Goal: Task Accomplishment & Management: Manage account settings

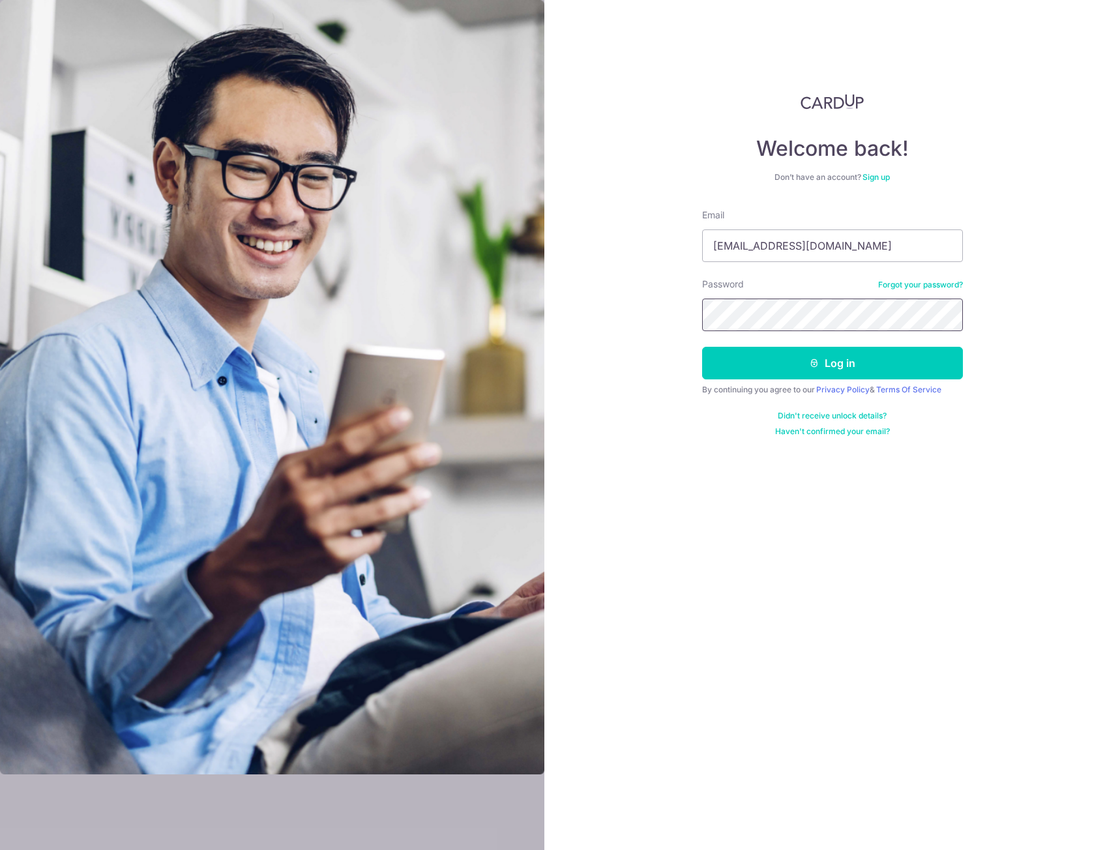
click at [702, 347] on button "Log in" at bounding box center [832, 363] width 261 height 33
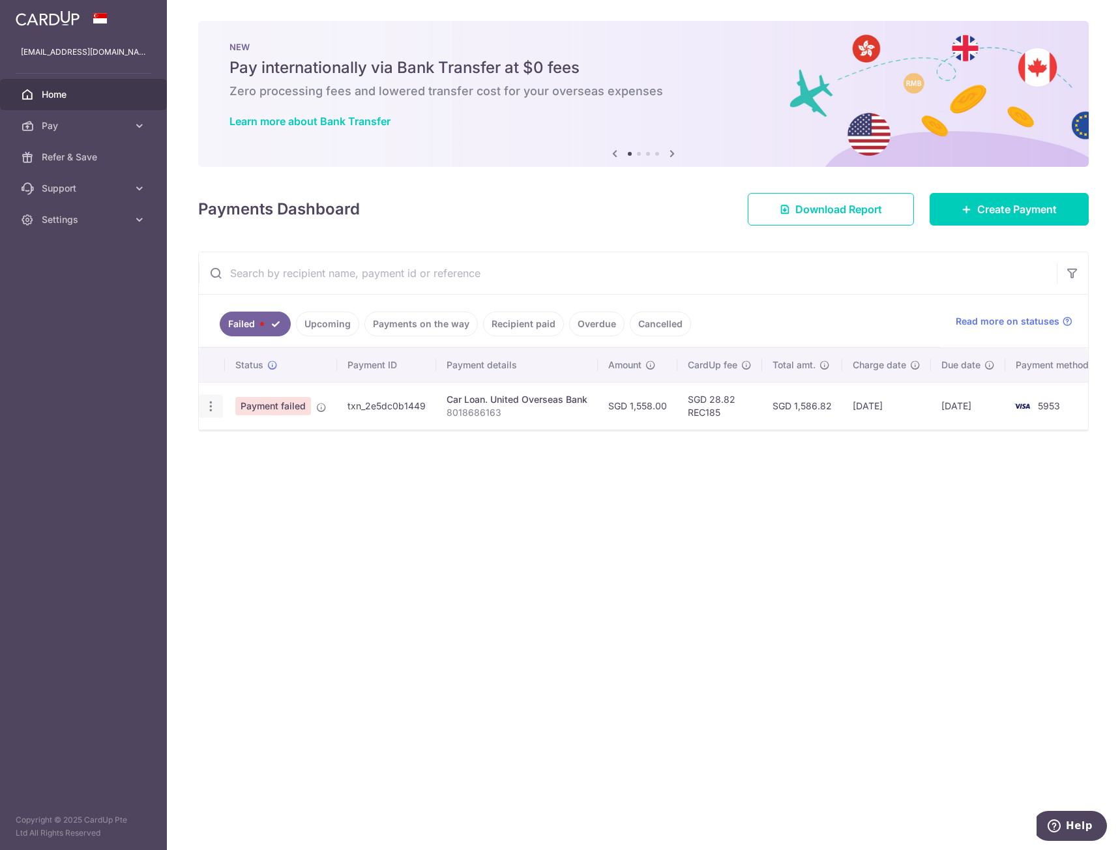
click at [211, 409] on icon "button" at bounding box center [211, 407] width 14 height 14
click at [268, 439] on span "Update payment" at bounding box center [280, 442] width 89 height 16
radio input "true"
type input "1,558.00"
type input "8018686163"
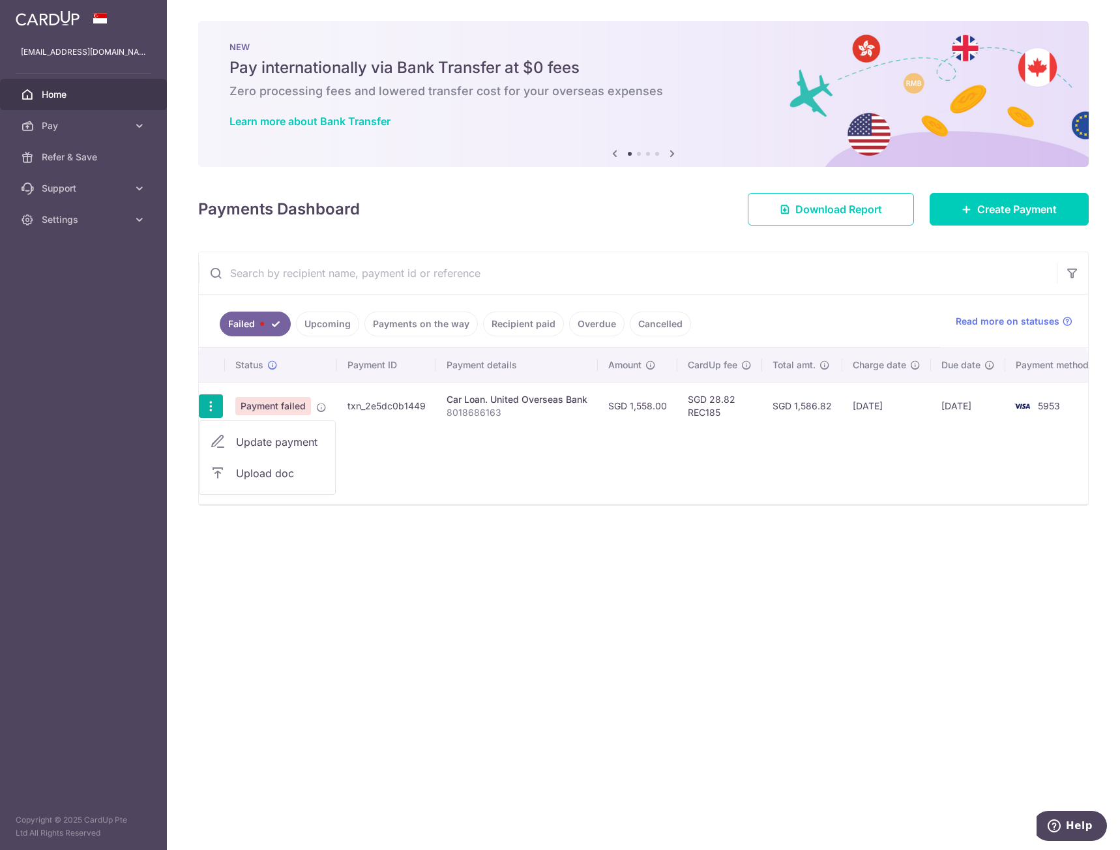
type input "REC185"
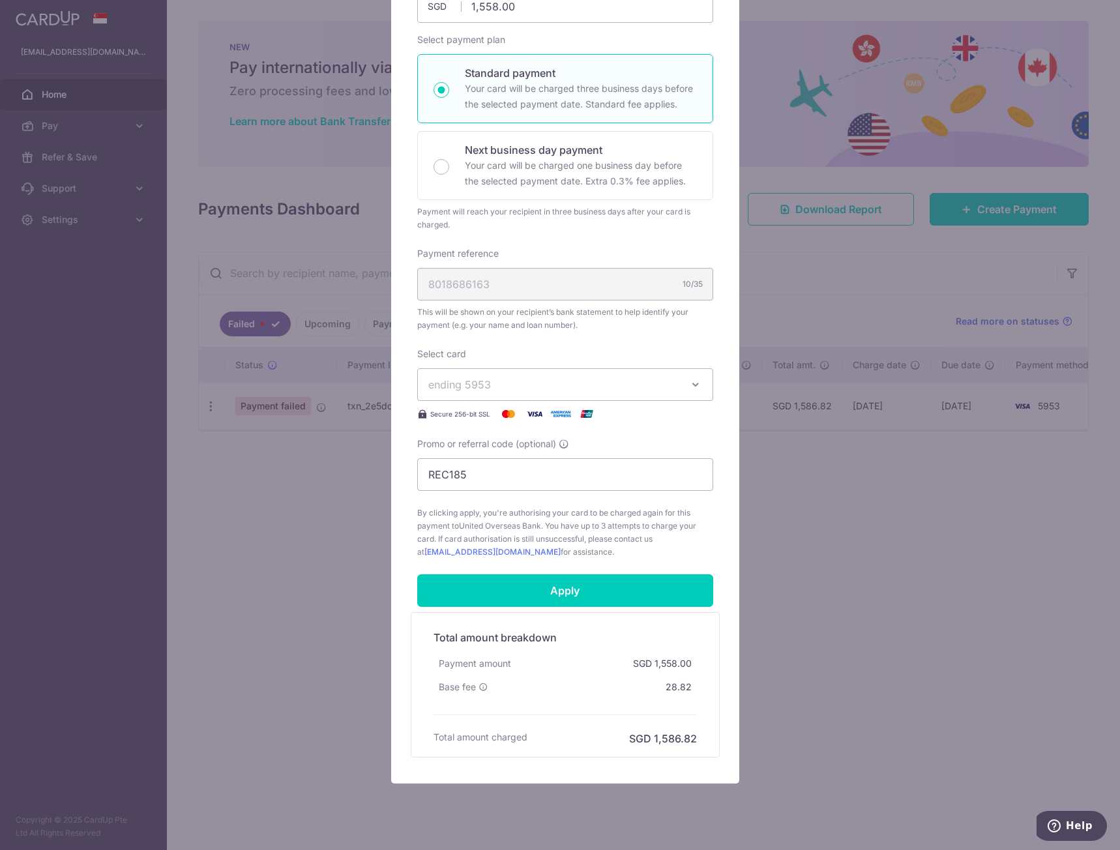
scroll to position [196, 0]
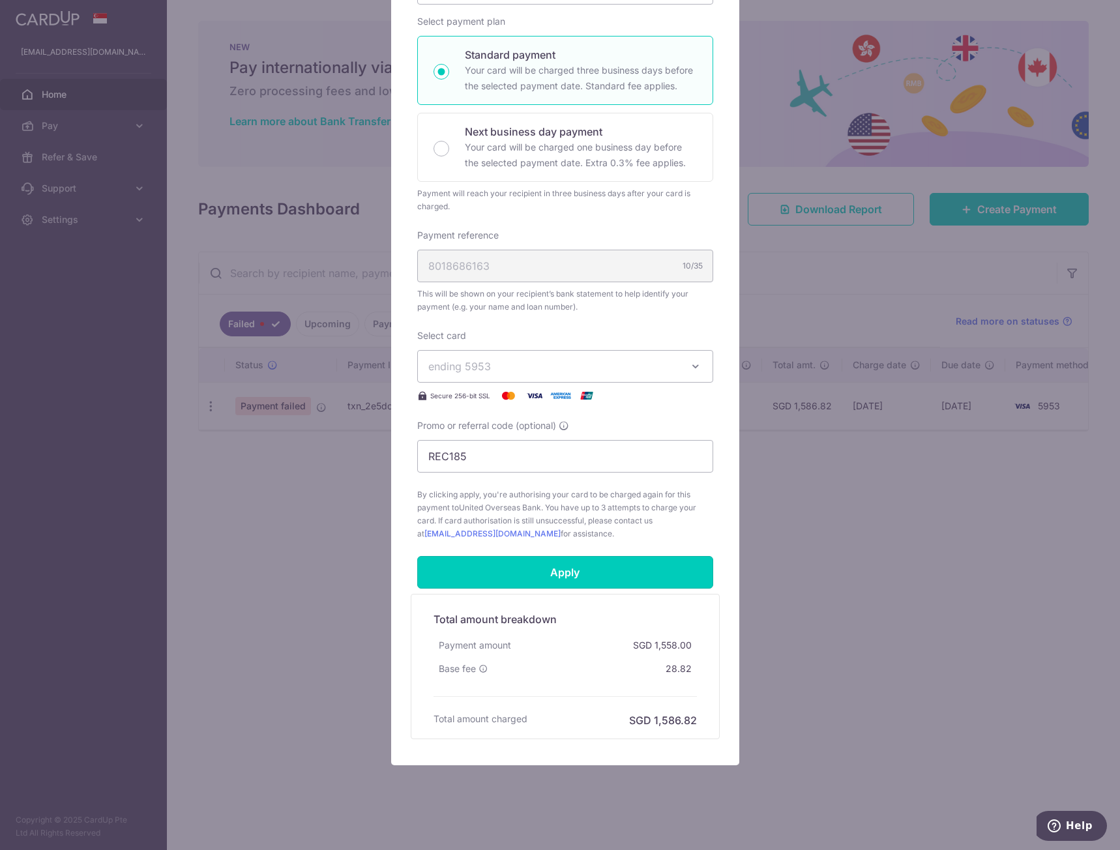
click at [658, 578] on input "Apply" at bounding box center [565, 572] width 296 height 33
